Goal: Download file/media

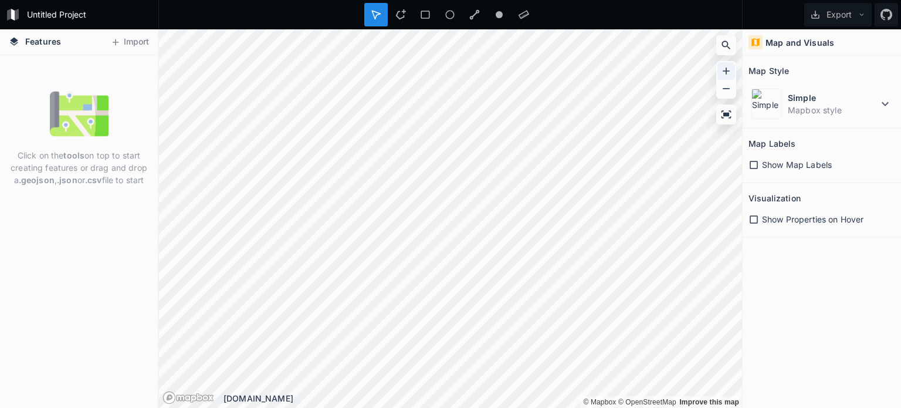
click at [721, 72] on icon at bounding box center [726, 71] width 12 height 12
click at [723, 72] on icon at bounding box center [726, 71] width 12 height 12
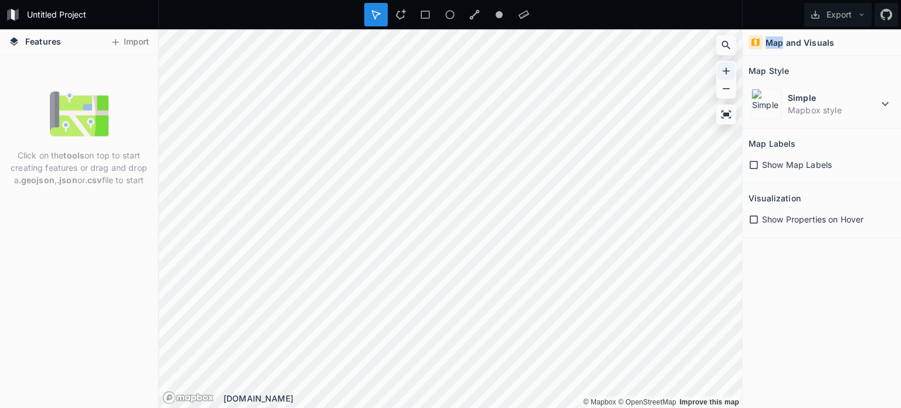
click at [723, 72] on icon at bounding box center [726, 71] width 12 height 12
click at [33, 39] on span "Features" at bounding box center [43, 41] width 36 height 12
click at [12, 36] on icon at bounding box center [14, 41] width 11 height 11
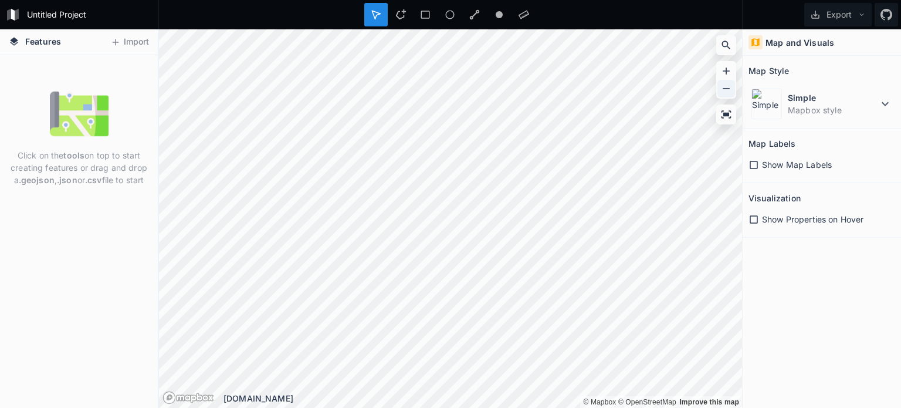
click at [721, 93] on icon at bounding box center [726, 89] width 12 height 12
click at [716, 72] on div at bounding box center [726, 80] width 20 height 38
click at [721, 72] on icon at bounding box center [726, 71] width 12 height 12
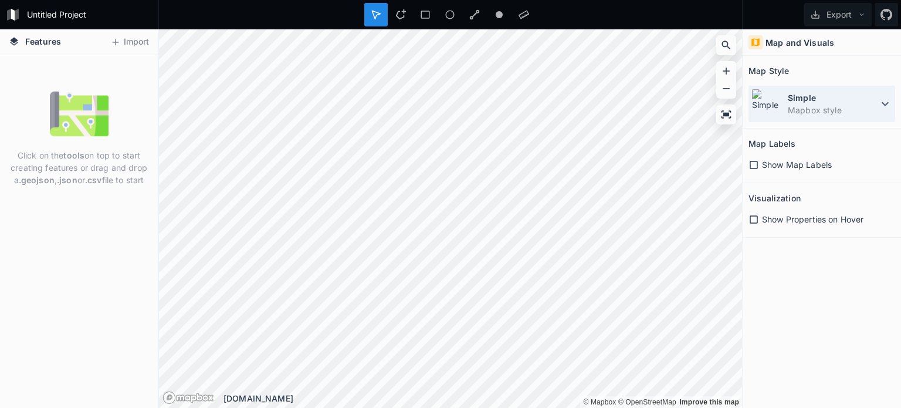
click at [887, 103] on icon at bounding box center [884, 104] width 7 height 4
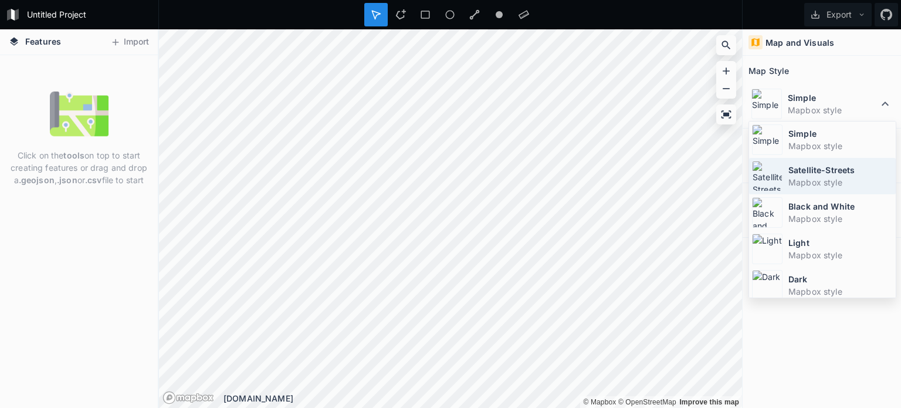
click at [833, 171] on dt "Satellite-Streets" at bounding box center [840, 170] width 104 height 12
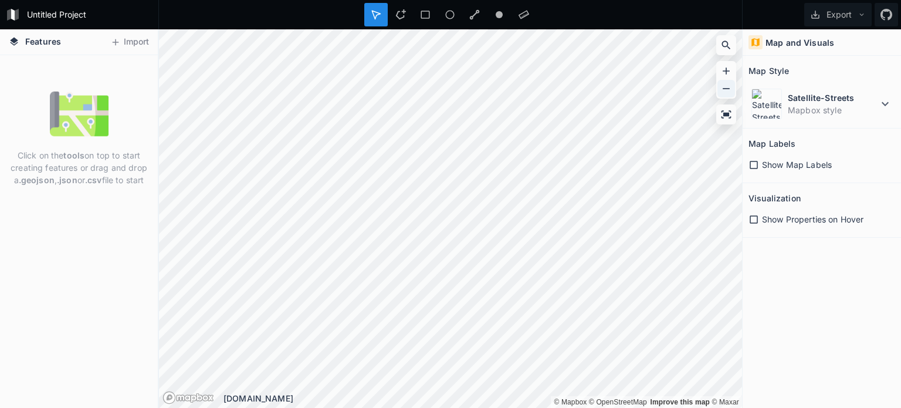
click at [723, 90] on icon at bounding box center [726, 89] width 12 height 12
click at [725, 73] on icon at bounding box center [726, 70] width 7 height 7
click at [731, 74] on icon at bounding box center [726, 71] width 12 height 12
click at [723, 72] on icon at bounding box center [726, 71] width 12 height 12
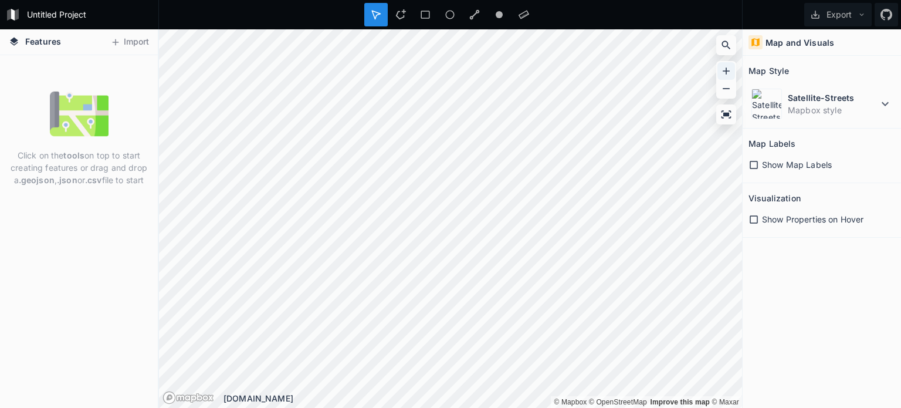
click at [723, 72] on icon at bounding box center [726, 71] width 12 height 12
drag, startPoint x: 373, startPoint y: 6, endPoint x: 372, endPoint y: 17, distance: 10.6
click at [372, 17] on div at bounding box center [375, 14] width 23 height 23
click at [375, 10] on icon at bounding box center [376, 14] width 11 height 11
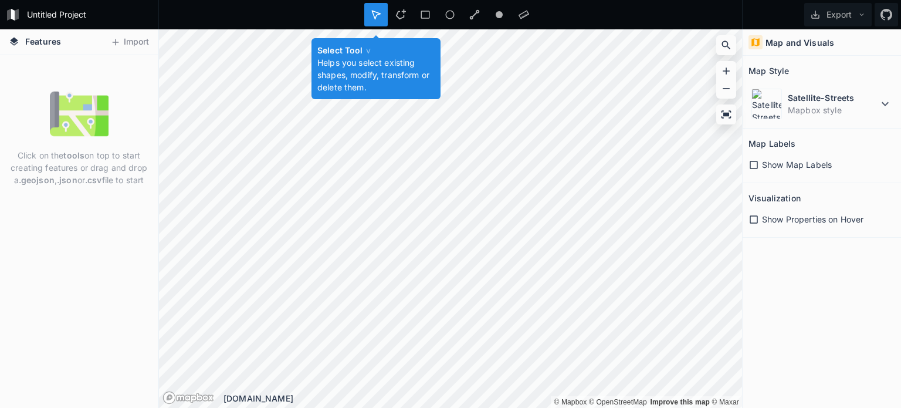
click at [375, 10] on icon at bounding box center [376, 14] width 11 height 11
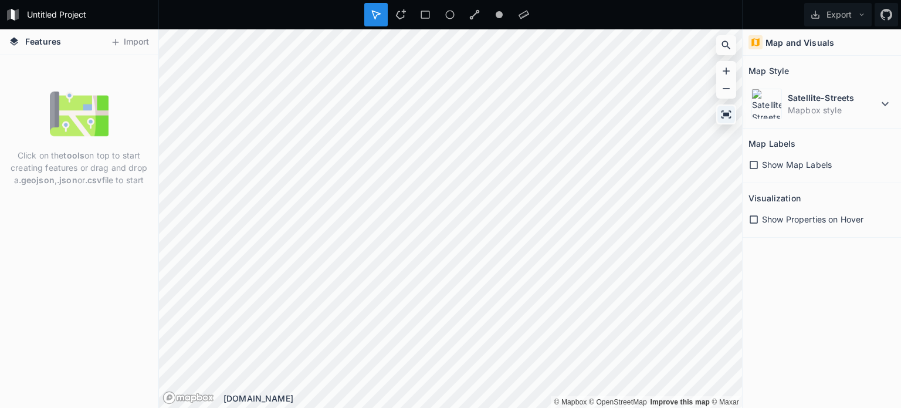
click at [727, 113] on icon at bounding box center [726, 114] width 10 height 8
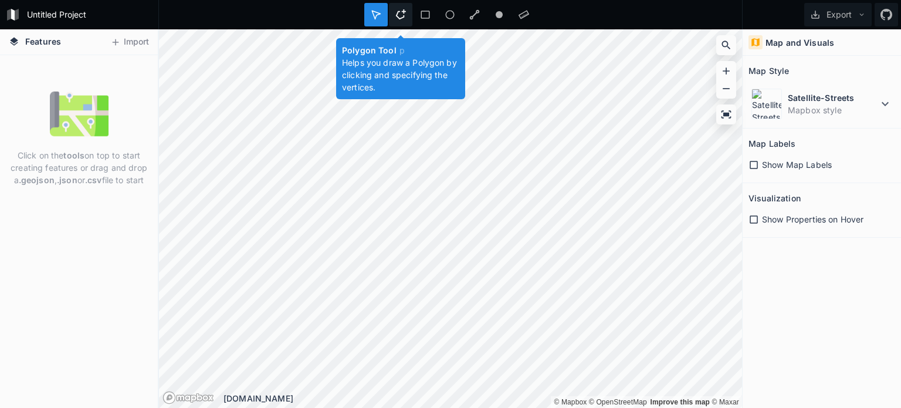
click at [396, 16] on icon at bounding box center [401, 14] width 10 height 10
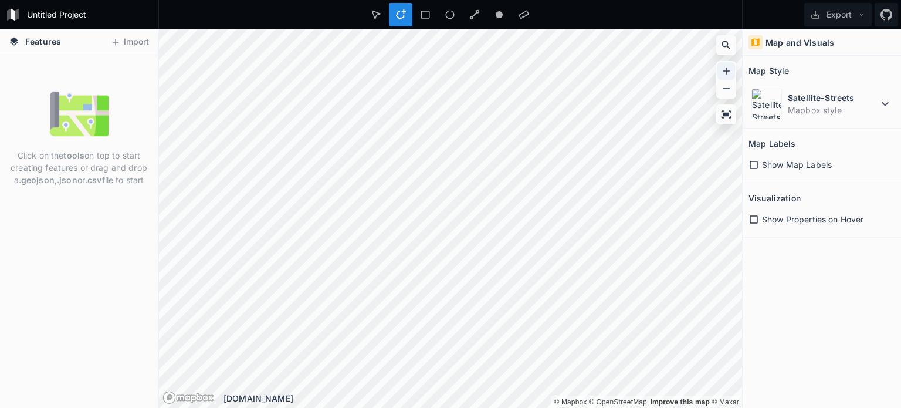
click at [731, 65] on icon at bounding box center [726, 71] width 12 height 12
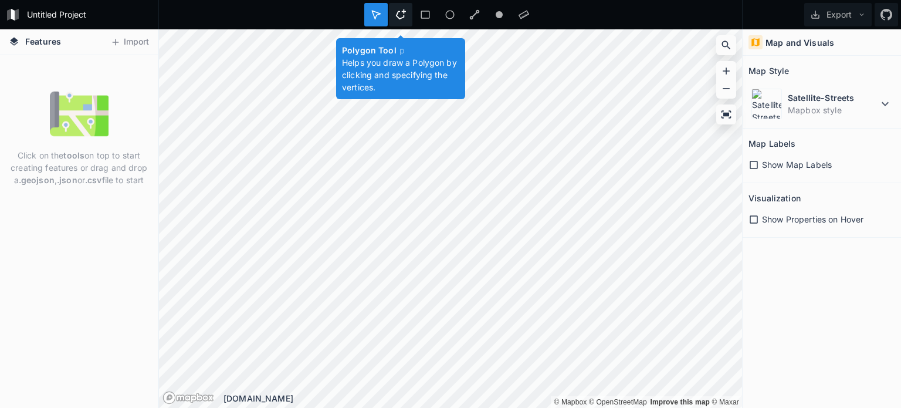
click at [401, 16] on icon at bounding box center [400, 14] width 11 height 11
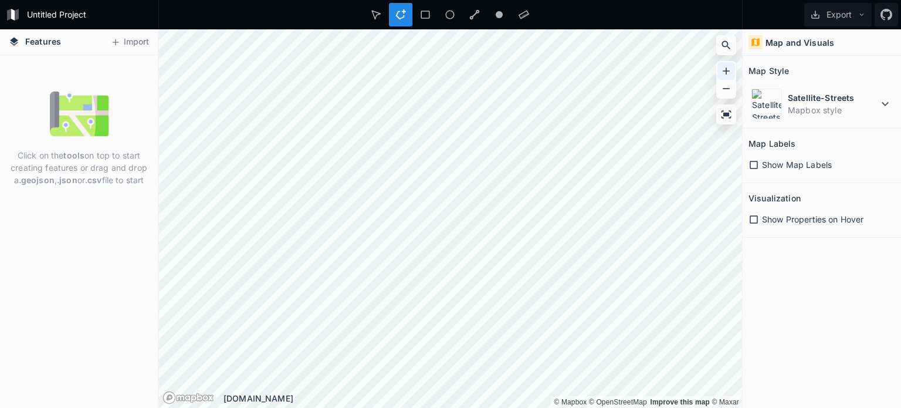
click at [728, 70] on icon at bounding box center [726, 70] width 7 height 7
click at [530, 26] on div at bounding box center [523, 14] width 23 height 23
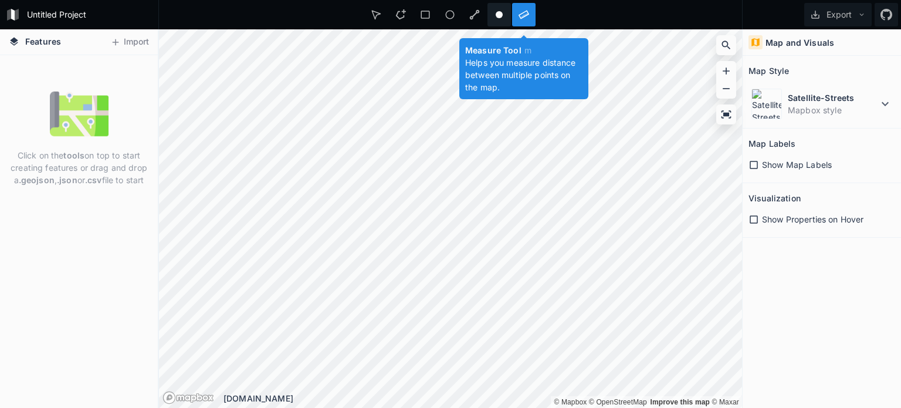
click at [504, 21] on div at bounding box center [498, 14] width 23 height 23
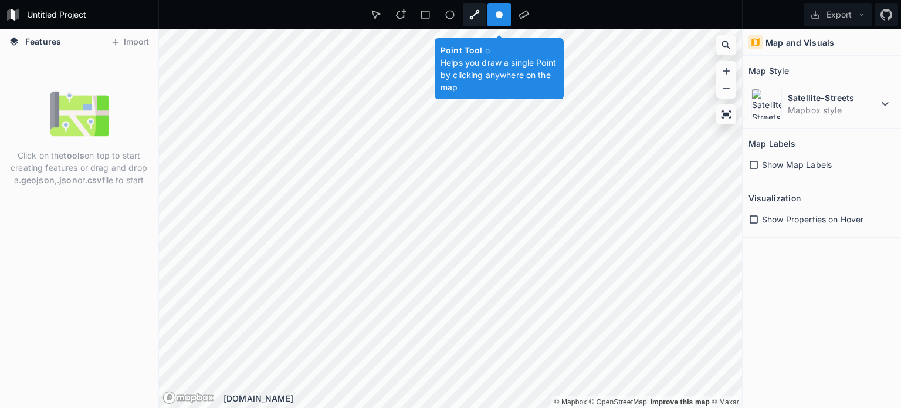
click at [481, 13] on div at bounding box center [474, 14] width 23 height 23
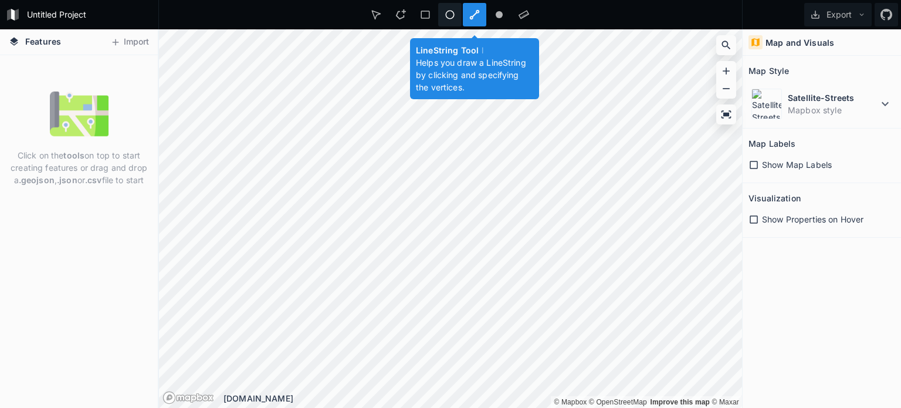
click at [452, 23] on div at bounding box center [449, 14] width 23 height 23
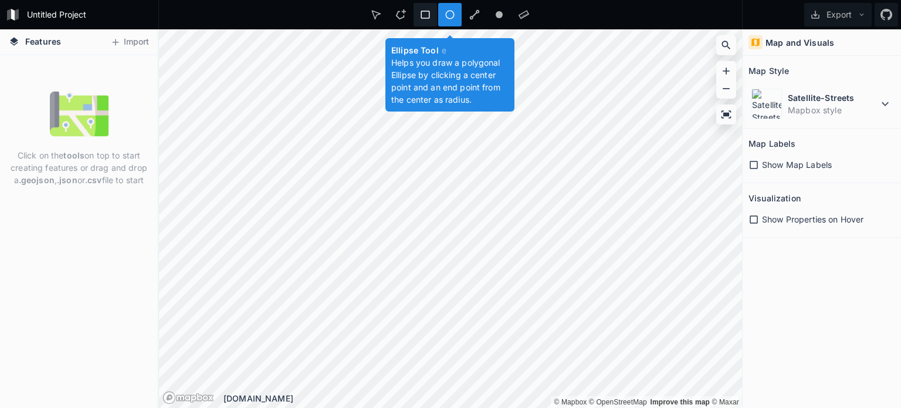
click at [419, 23] on div at bounding box center [424, 14] width 23 height 23
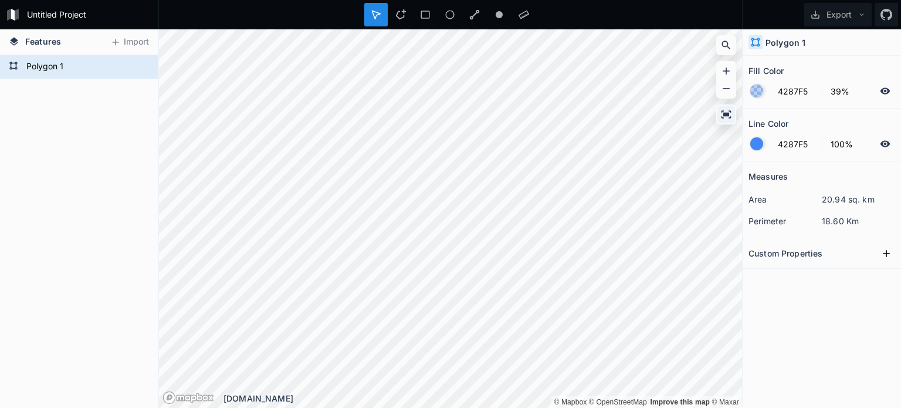
click at [722, 116] on icon at bounding box center [726, 114] width 12 height 12
click at [814, 17] on icon at bounding box center [815, 14] width 11 height 11
click at [830, 63] on div "Export as .geojson" at bounding box center [835, 67] width 117 height 24
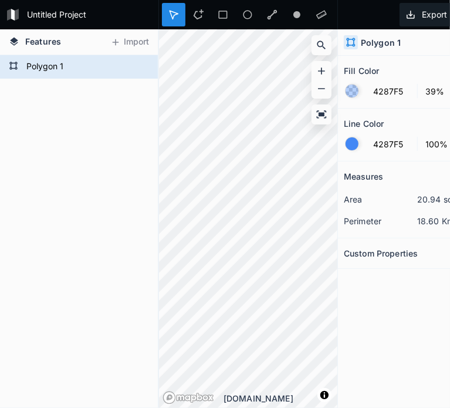
click at [411, 9] on icon at bounding box center [410, 14] width 11 height 11
